Goal: Find contact information: Find contact information

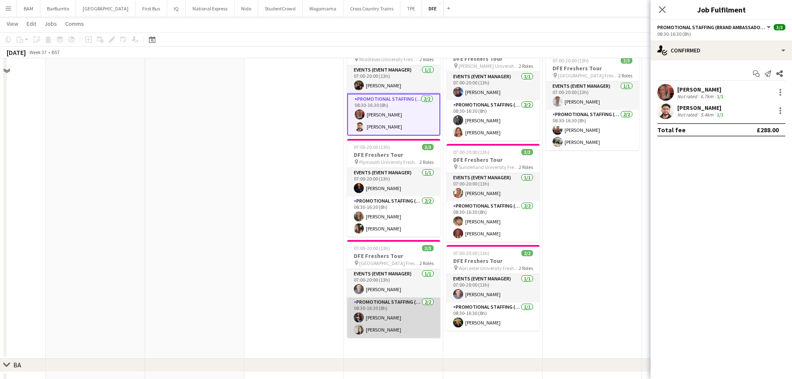
scroll to position [707, 0]
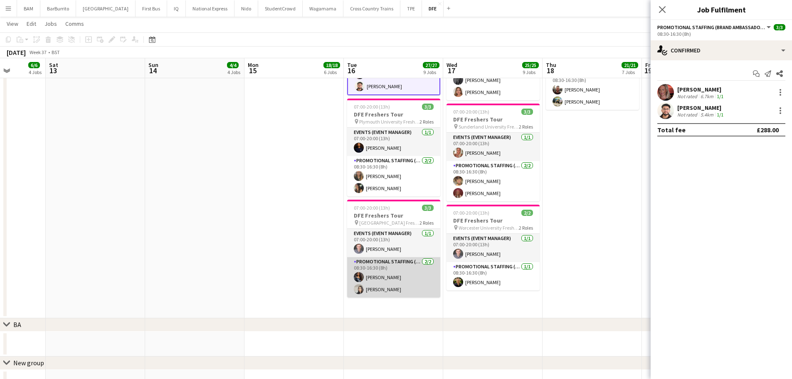
click at [405, 280] on app-card-role "Promotional Staffing (Brand Ambassadors) [DATE] 08:30-16:30 (8h) [PERSON_NAME] …" at bounding box center [393, 277] width 93 height 40
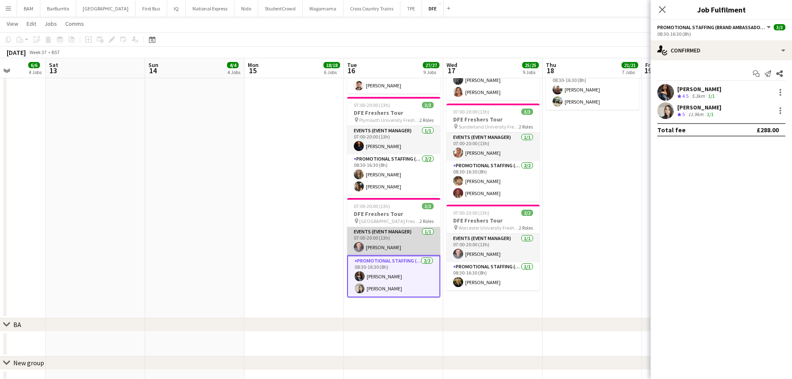
click at [403, 242] on app-card-role "Events (Event Manager) [DATE] 07:00-20:00 (13h) [PERSON_NAME]" at bounding box center [393, 241] width 93 height 28
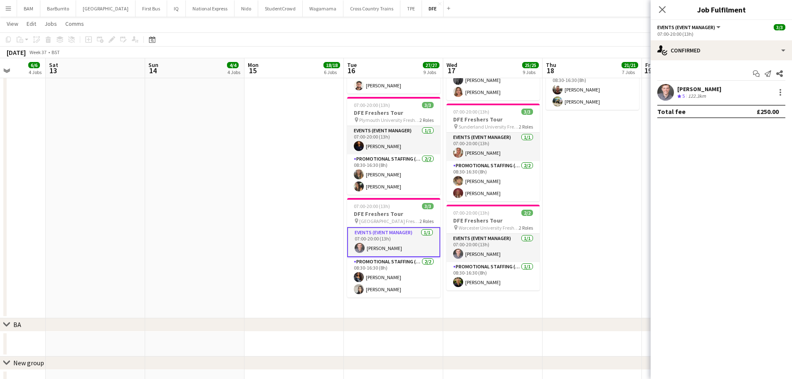
click at [721, 86] on div "[PERSON_NAME] Crew rating 5 122.3km" at bounding box center [721, 92] width 141 height 17
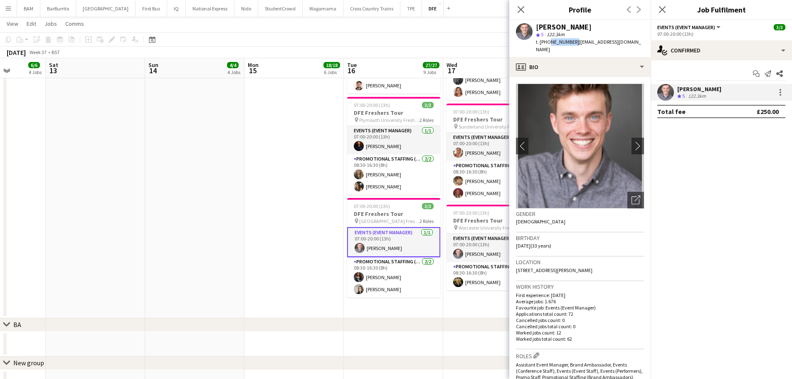
drag, startPoint x: 549, startPoint y: 42, endPoint x: 572, endPoint y: 45, distance: 23.0
click at [572, 45] on span "t. [PHONE_NUMBER]" at bounding box center [557, 42] width 43 height 6
copy span "7543125282"
drag, startPoint x: 518, startPoint y: 8, endPoint x: 509, endPoint y: 16, distance: 12.1
click at [518, 8] on icon "Close pop-in" at bounding box center [521, 9] width 7 height 7
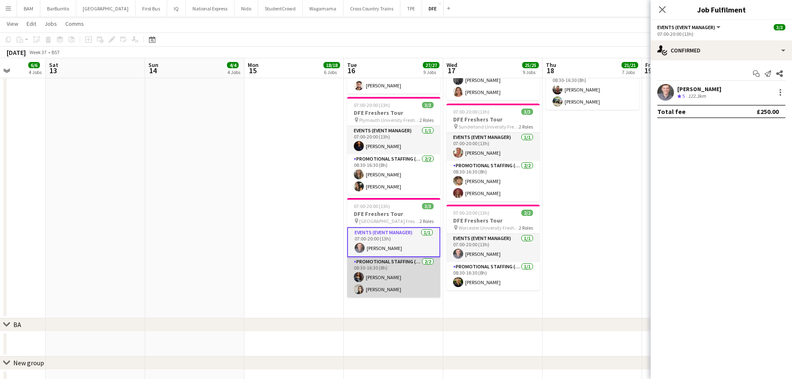
click at [397, 284] on app-card-role "Promotional Staffing (Brand Ambassadors) [DATE] 08:30-16:30 (8h) [PERSON_NAME] …" at bounding box center [393, 277] width 93 height 40
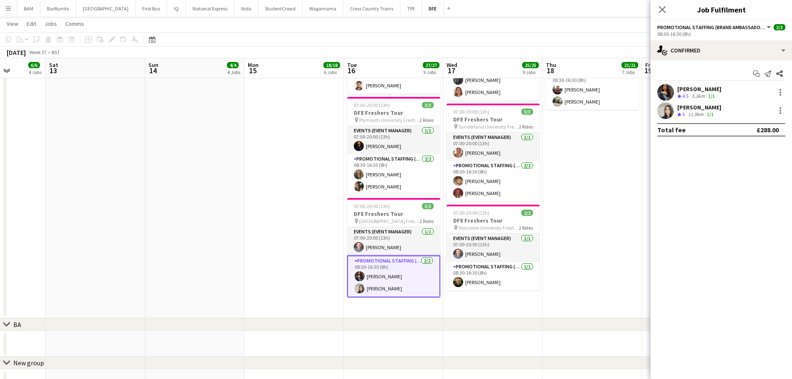
click at [742, 84] on div "Start chat Send notification Share [PERSON_NAME] Crew rating 4.5 5.3km 1/1 [PER…" at bounding box center [721, 101] width 141 height 83
click at [743, 92] on div "[PERSON_NAME] Crew rating 4.5 5.3km 1/1" at bounding box center [721, 92] width 141 height 17
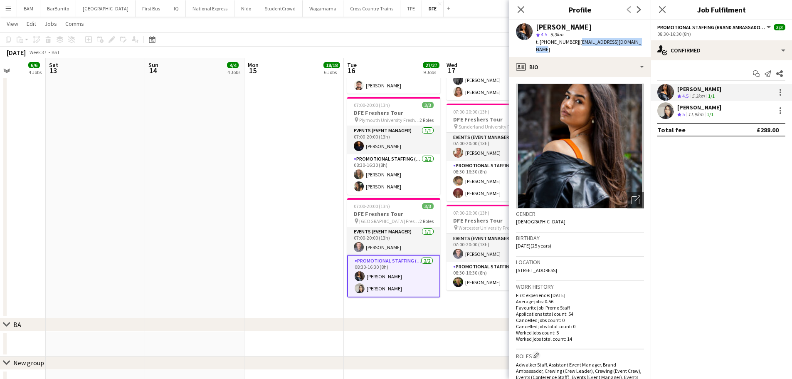
drag, startPoint x: 577, startPoint y: 42, endPoint x: 648, endPoint y: 43, distance: 72.0
click at [648, 43] on div "[PERSON_NAME] star 4.5 5.3km t. [PHONE_NUMBER] | [EMAIL_ADDRESS][DOMAIN_NAME]" at bounding box center [580, 38] width 141 height 37
copy span "[EMAIL_ADDRESS][DOMAIN_NAME]"
click at [720, 115] on div "[PERSON_NAME] Crew rating 5 11.9km 1/1" at bounding box center [721, 110] width 141 height 17
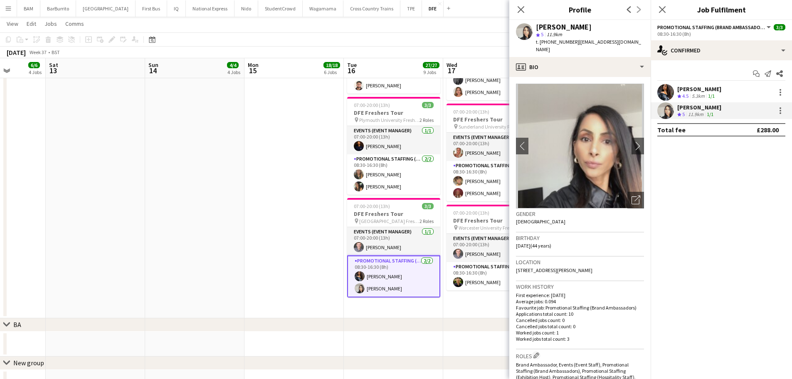
click at [577, 41] on span "| [EMAIL_ADDRESS][DOMAIN_NAME]" at bounding box center [588, 46] width 105 height 14
drag, startPoint x: 575, startPoint y: 42, endPoint x: 635, endPoint y: 41, distance: 59.9
click at [635, 41] on div "[PERSON_NAME] star 5 11.9km t. [PHONE_NUMBER] | [EMAIL_ADDRESS][DOMAIN_NAME]" at bounding box center [580, 38] width 141 height 37
copy span "[EMAIL_ADDRESS][DOMAIN_NAME]"
click at [687, 115] on div "Crew rating 5" at bounding box center [682, 114] width 9 height 7
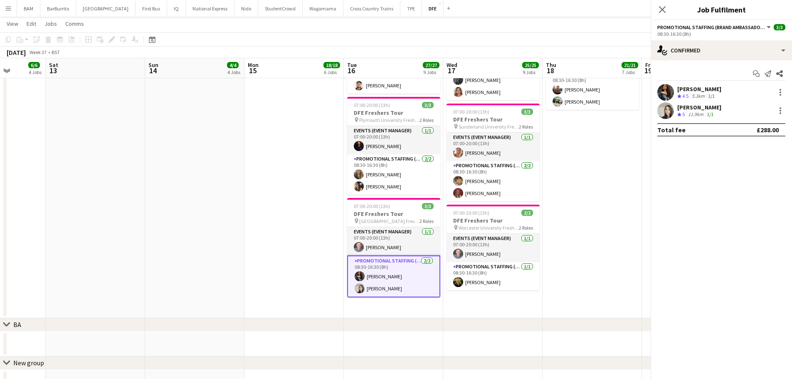
click at [687, 115] on div "Crew rating 5" at bounding box center [682, 114] width 9 height 7
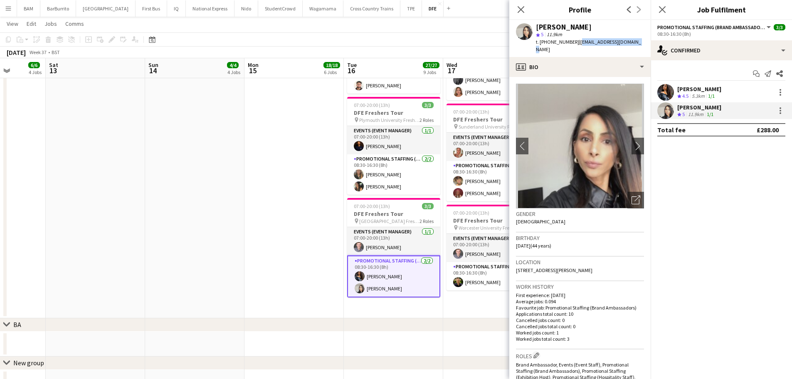
drag, startPoint x: 576, startPoint y: 42, endPoint x: 629, endPoint y: 42, distance: 53.2
click at [629, 42] on div "[PERSON_NAME] star 5 11.9km t. [PHONE_NUMBER] | [EMAIL_ADDRESS][DOMAIN_NAME]" at bounding box center [580, 38] width 141 height 37
copy span "[EMAIL_ADDRESS][DOMAIN_NAME]"
click at [732, 92] on div "[PERSON_NAME] Crew rating 4.5 5.3km 1/1" at bounding box center [721, 92] width 141 height 17
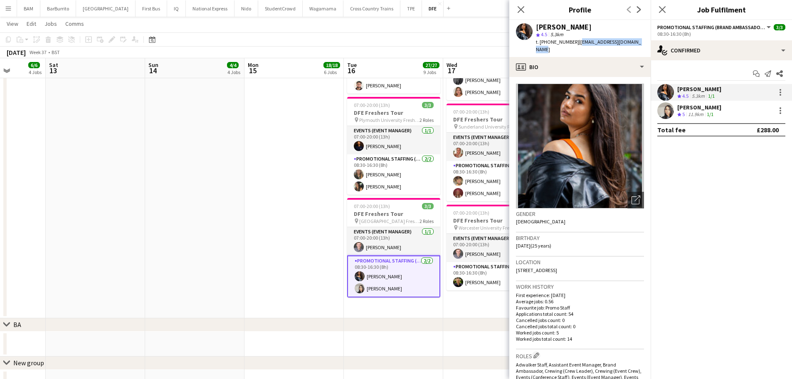
drag, startPoint x: 576, startPoint y: 40, endPoint x: 644, endPoint y: 44, distance: 68.3
click at [644, 44] on div "[PERSON_NAME] star 4.5 5.3km t. [PHONE_NUMBER] | [EMAIL_ADDRESS][DOMAIN_NAME]" at bounding box center [580, 38] width 141 height 37
copy span "[EMAIL_ADDRESS][DOMAIN_NAME]"
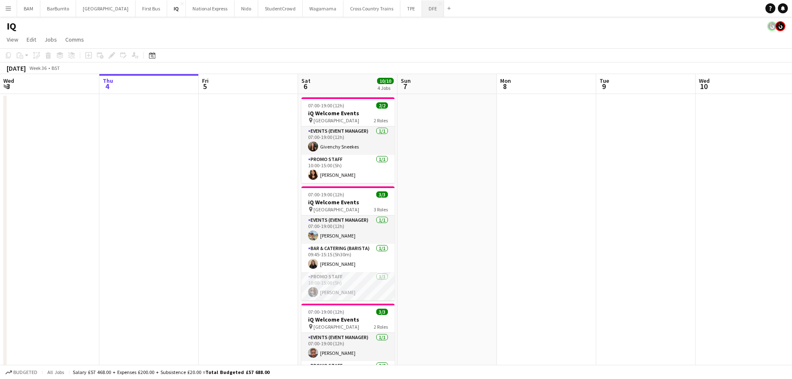
click at [422, 9] on button "DFE Close" at bounding box center [433, 8] width 22 height 16
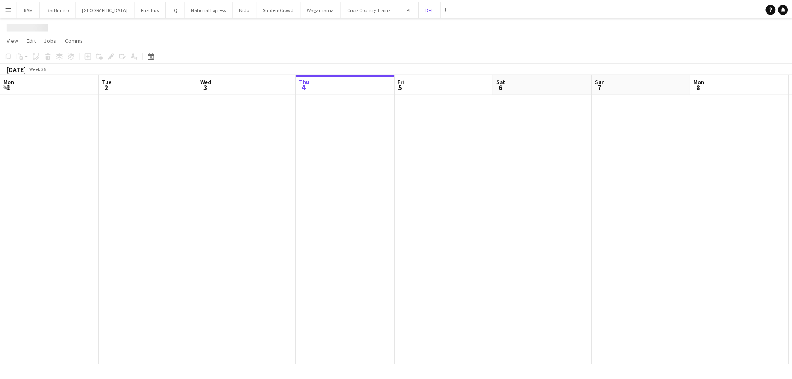
scroll to position [0, 199]
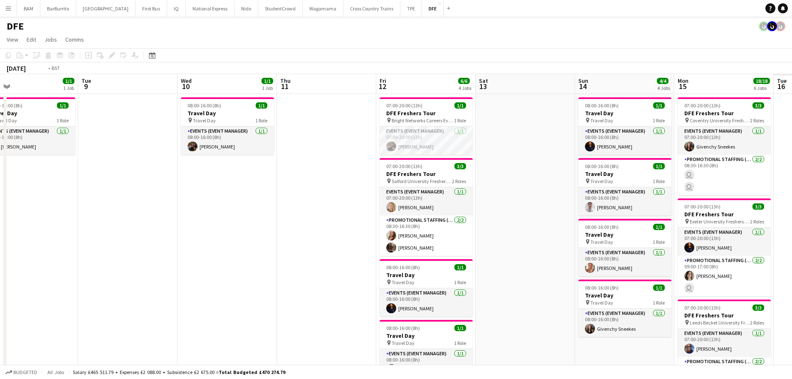
drag, startPoint x: 564, startPoint y: 223, endPoint x: 11, endPoint y: 159, distance: 556.4
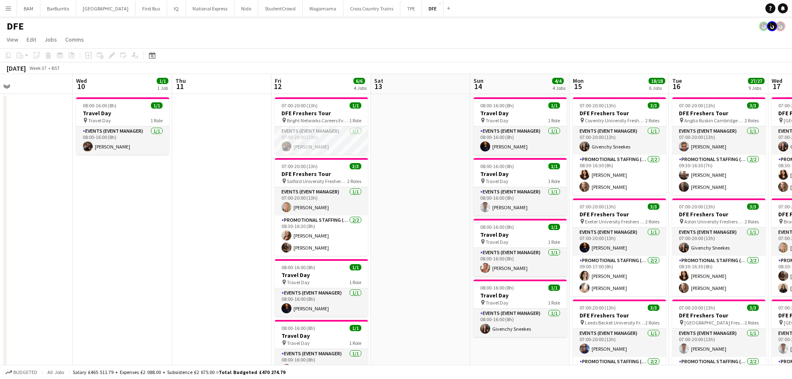
drag, startPoint x: 482, startPoint y: 172, endPoint x: 211, endPoint y: 139, distance: 272.8
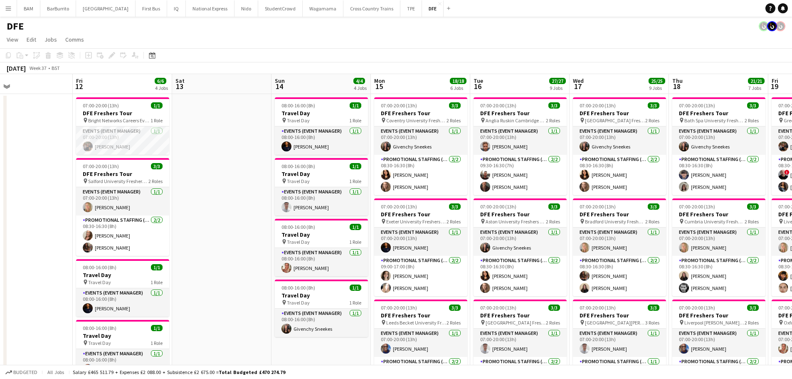
scroll to position [0, 327]
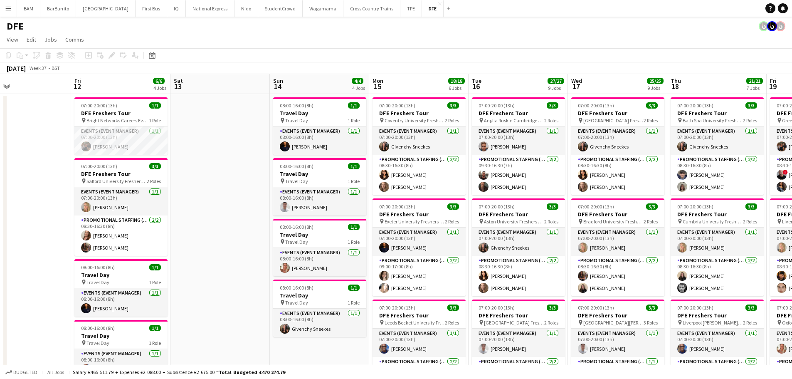
click at [252, 51] on app-toolbar "Copy Paste Paste Ctrl+V Paste with crew Ctrl+Shift+V Paste linked Job Delete Gr…" at bounding box center [396, 55] width 792 height 14
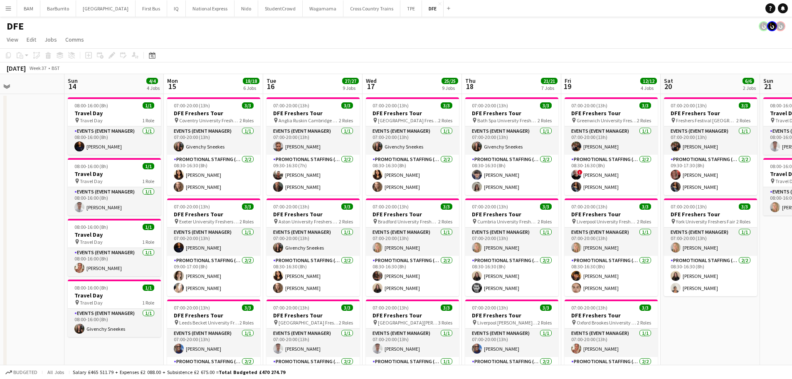
drag, startPoint x: 466, startPoint y: 187, endPoint x: 215, endPoint y: 157, distance: 253.4
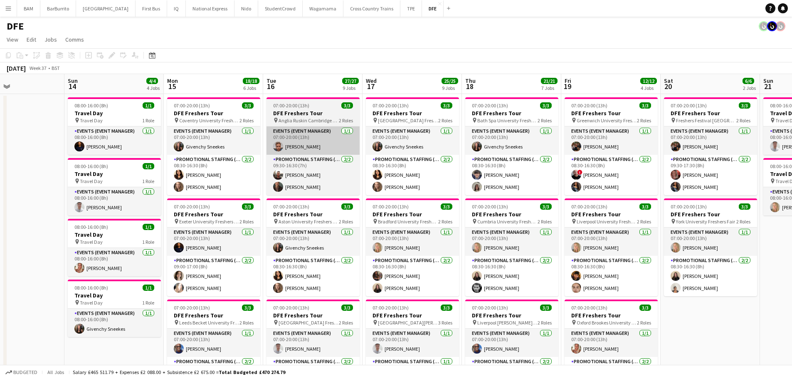
scroll to position [0, 238]
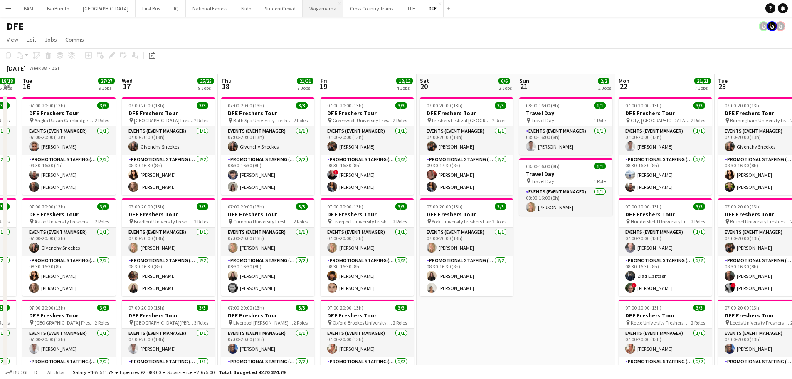
drag, startPoint x: 681, startPoint y: 235, endPoint x: 310, endPoint y: 12, distance: 432.9
